Goal: Register for event/course

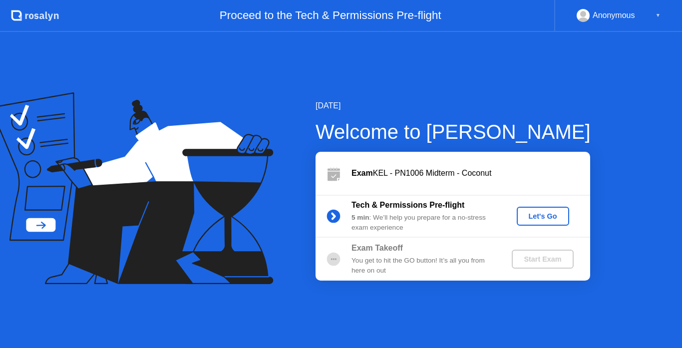
click at [561, 222] on button "Let's Go" at bounding box center [543, 216] width 52 height 19
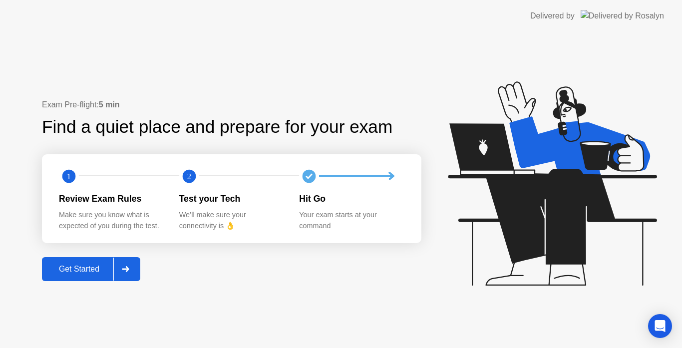
click at [128, 269] on icon at bounding box center [125, 269] width 7 height 6
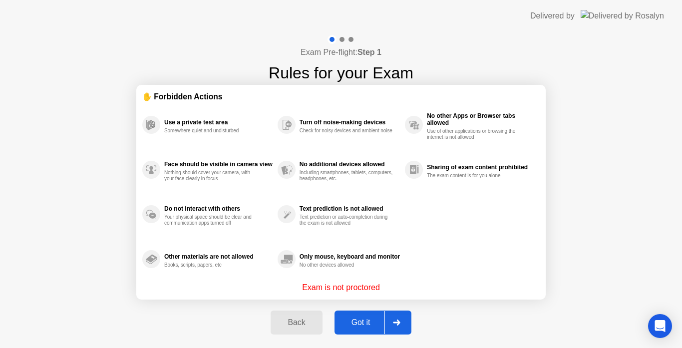
click at [370, 314] on button "Got it" at bounding box center [373, 323] width 77 height 24
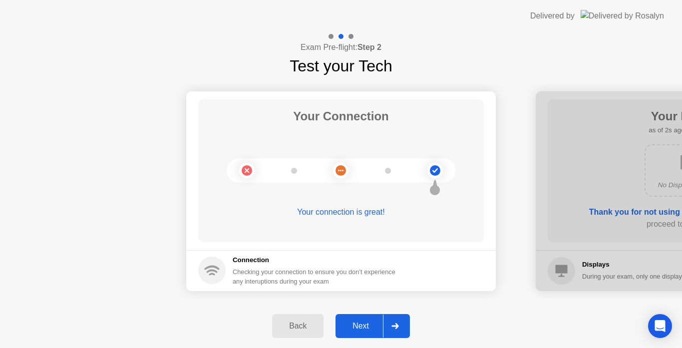
click at [409, 318] on button "Next" at bounding box center [373, 326] width 74 height 24
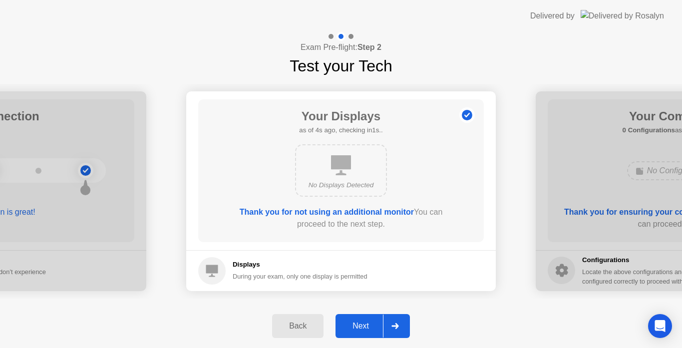
click at [409, 318] on button "Next" at bounding box center [373, 326] width 74 height 24
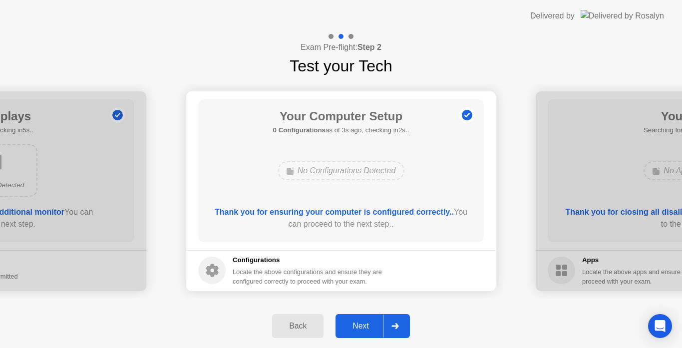
click at [409, 318] on button "Next" at bounding box center [373, 326] width 74 height 24
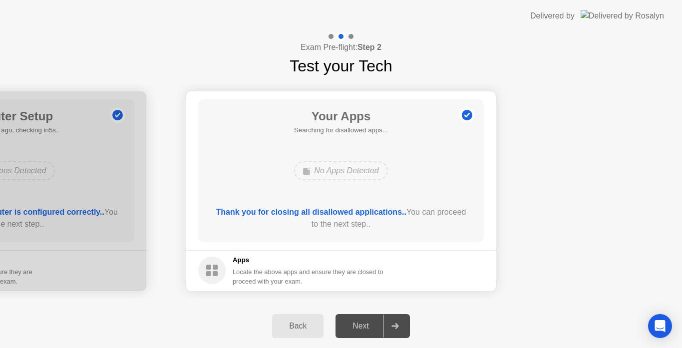
click at [391, 324] on div at bounding box center [395, 326] width 24 height 23
click at [296, 328] on div "Back" at bounding box center [297, 326] width 45 height 9
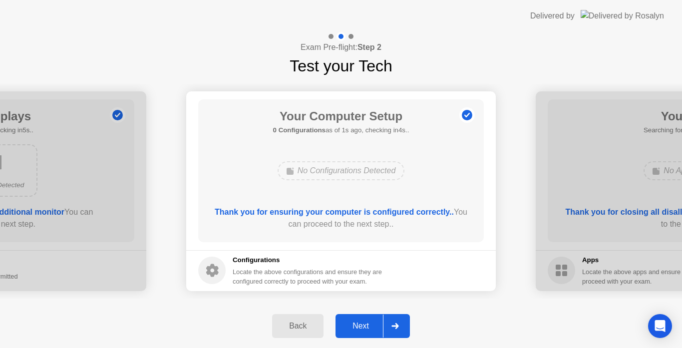
click at [397, 321] on div at bounding box center [395, 326] width 24 height 23
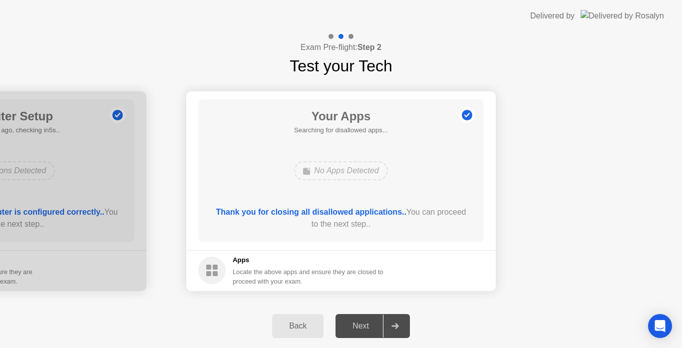
click at [384, 277] on div "Locate the above apps and ensure they are closed to proceed with your exam." at bounding box center [308, 276] width 151 height 19
click at [397, 333] on div at bounding box center [395, 326] width 24 height 23
click at [313, 322] on div "Back" at bounding box center [297, 326] width 45 height 9
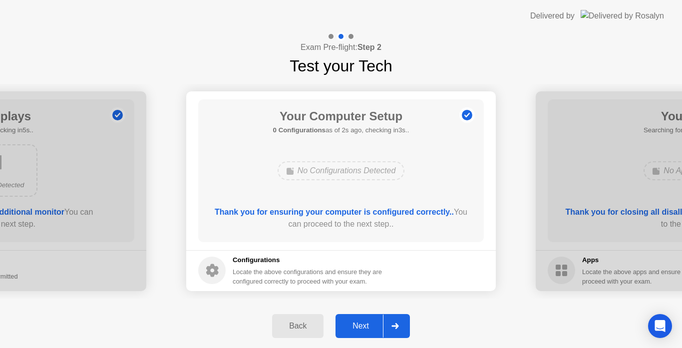
click at [394, 329] on icon at bounding box center [395, 326] width 7 height 6
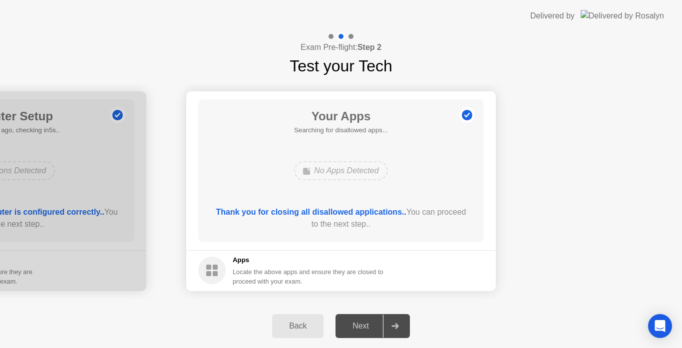
click at [488, 326] on div "Back Next" at bounding box center [341, 326] width 682 height 44
click at [351, 209] on b "Thank you for closing all disallowed applications.." at bounding box center [311, 212] width 190 height 8
click at [279, 210] on b "Thank you for closing all disallowed applications.." at bounding box center [311, 212] width 190 height 8
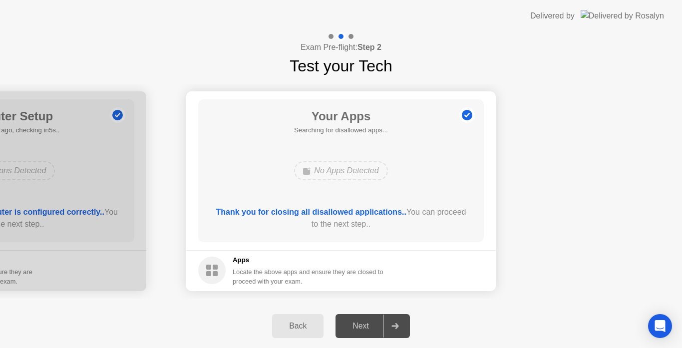
click at [302, 325] on div "Back" at bounding box center [297, 326] width 45 height 9
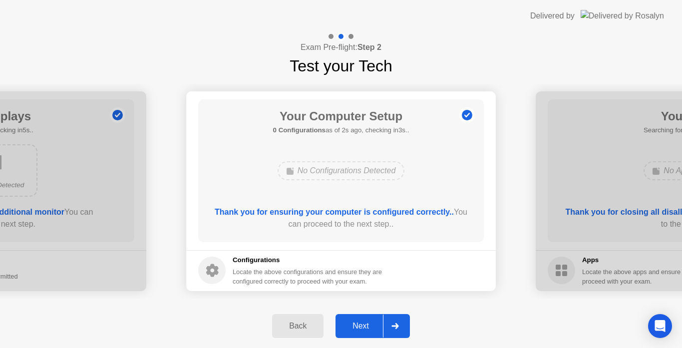
click at [397, 323] on div at bounding box center [395, 326] width 24 height 23
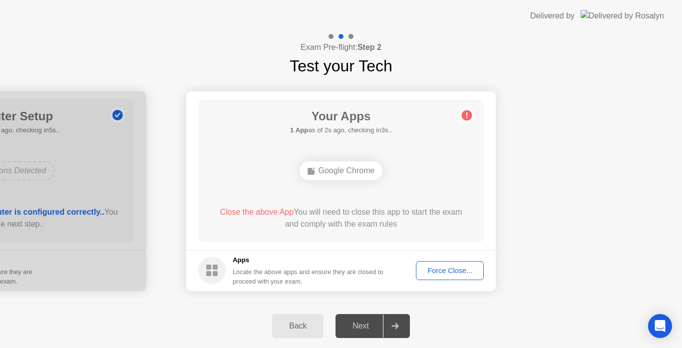
click at [472, 272] on div "Force Close..." at bounding box center [450, 271] width 61 height 8
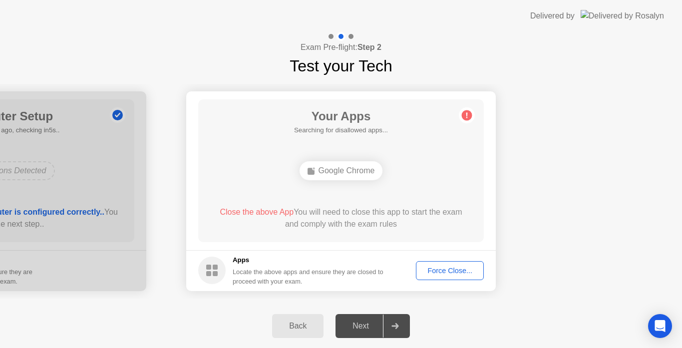
click at [448, 267] on div "Force Close..." at bounding box center [450, 271] width 61 height 8
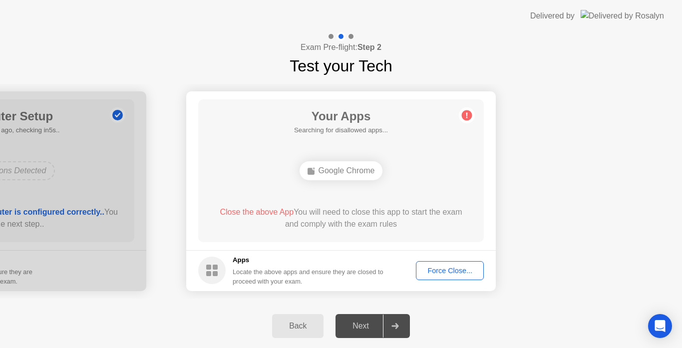
click at [459, 267] on div "Force Close..." at bounding box center [450, 271] width 61 height 8
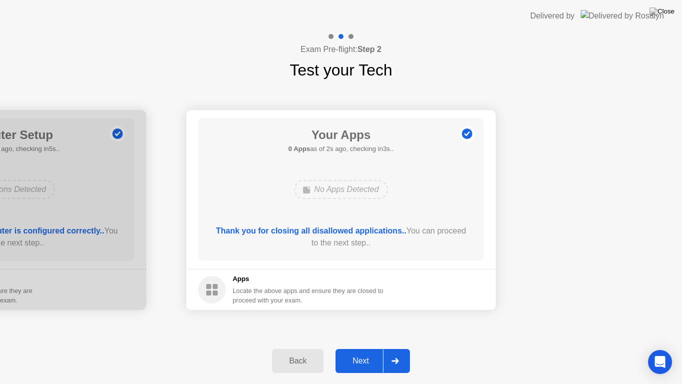
click at [398, 348] on div at bounding box center [395, 360] width 24 height 23
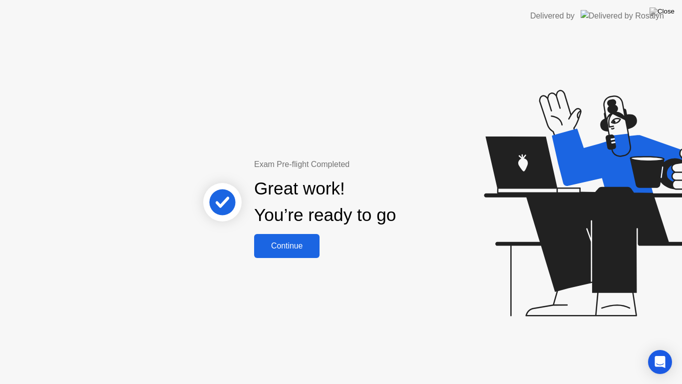
click at [285, 246] on div "Continue" at bounding box center [286, 245] width 59 height 9
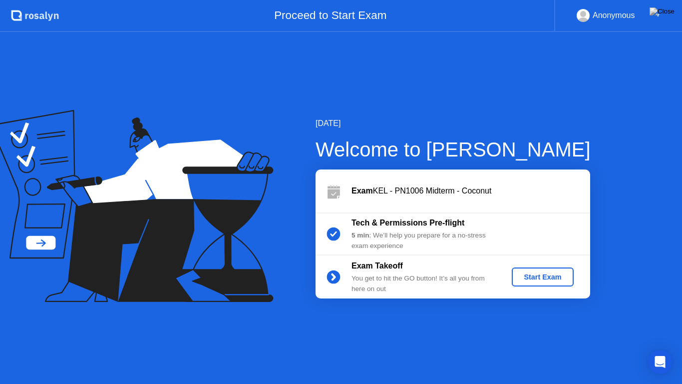
click at [547, 281] on div "Start Exam" at bounding box center [542, 277] width 53 height 8
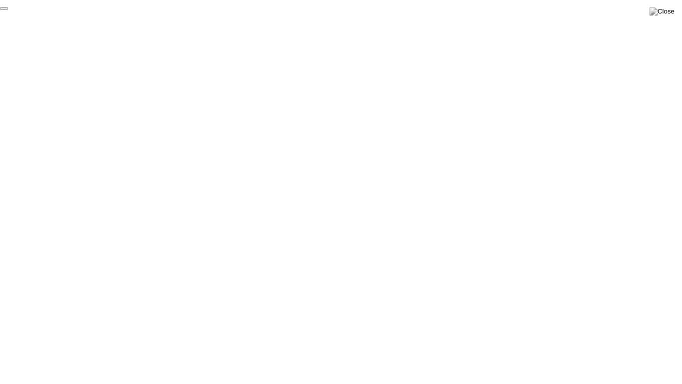
click div "End Proctoring Session"
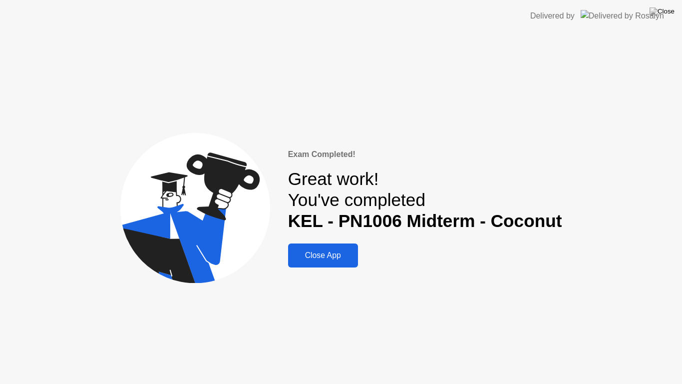
click at [335, 258] on div "Close App" at bounding box center [323, 255] width 64 height 9
